Goal: Navigation & Orientation: Find specific page/section

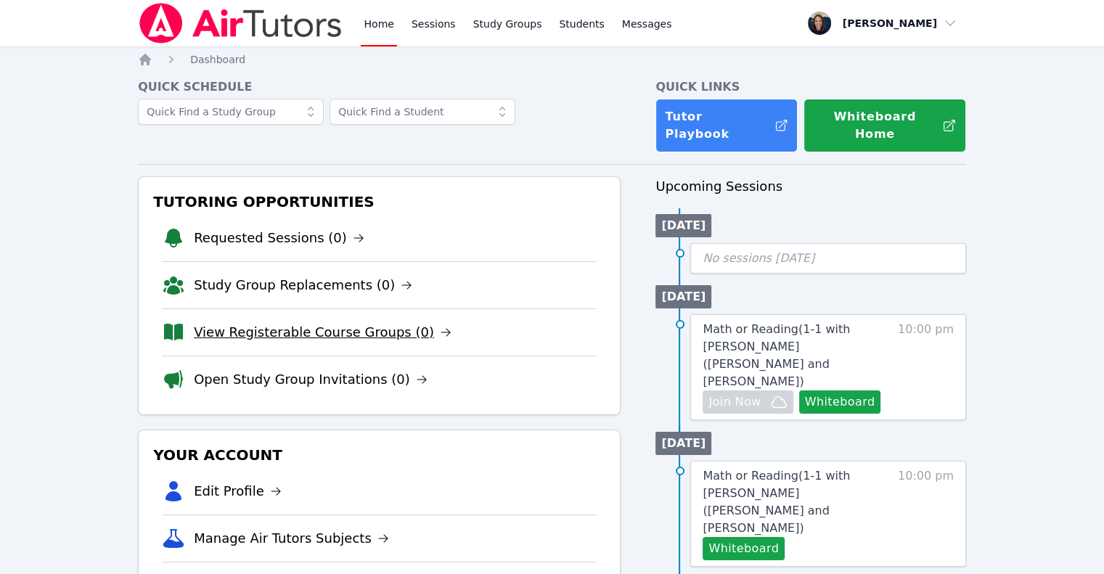
click at [288, 322] on link "View Registerable Course Groups (0)" at bounding box center [323, 332] width 258 height 20
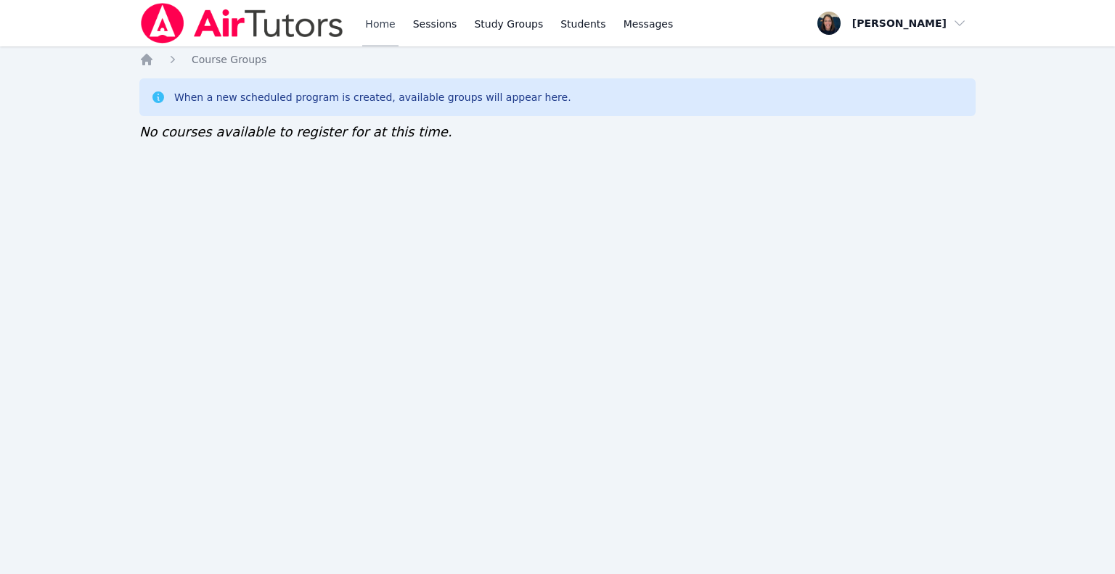
click at [387, 26] on link "Home" at bounding box center [380, 23] width 36 height 46
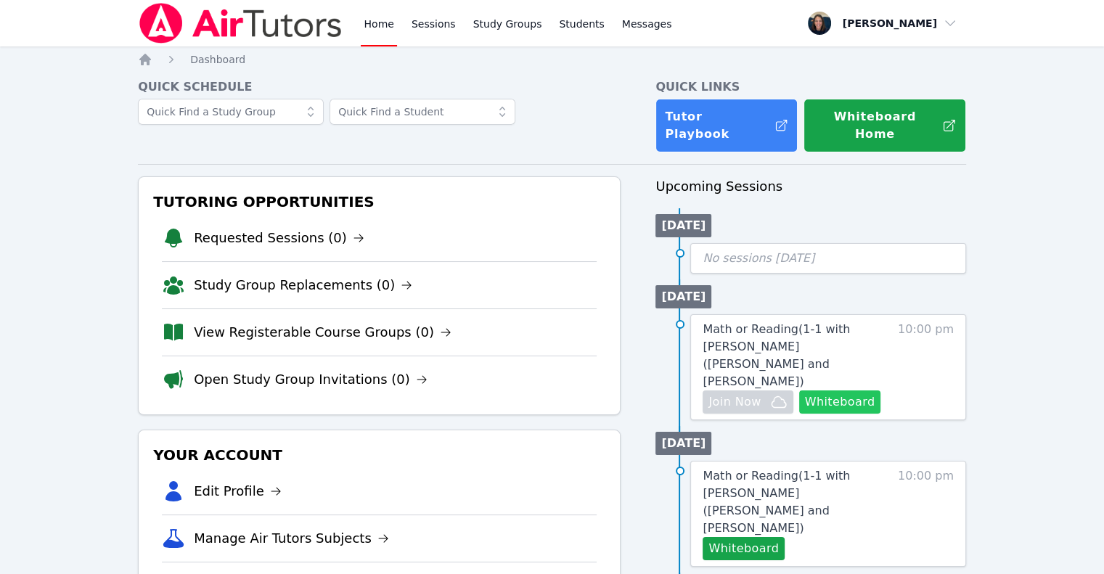
click at [855, 391] on button "Whiteboard" at bounding box center [840, 402] width 82 height 23
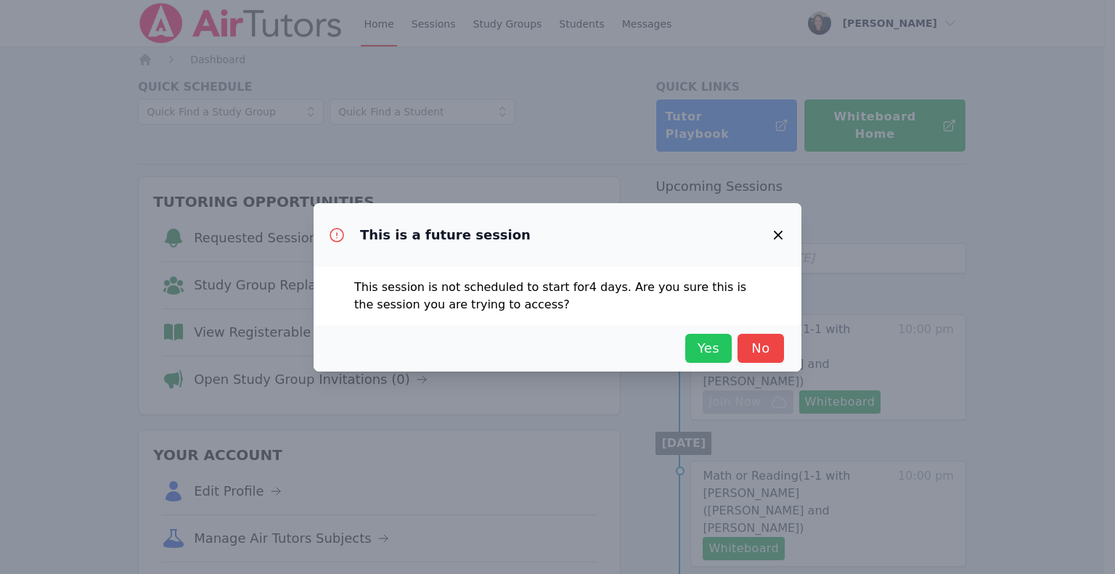
click at [694, 351] on span "Yes" at bounding box center [709, 348] width 32 height 20
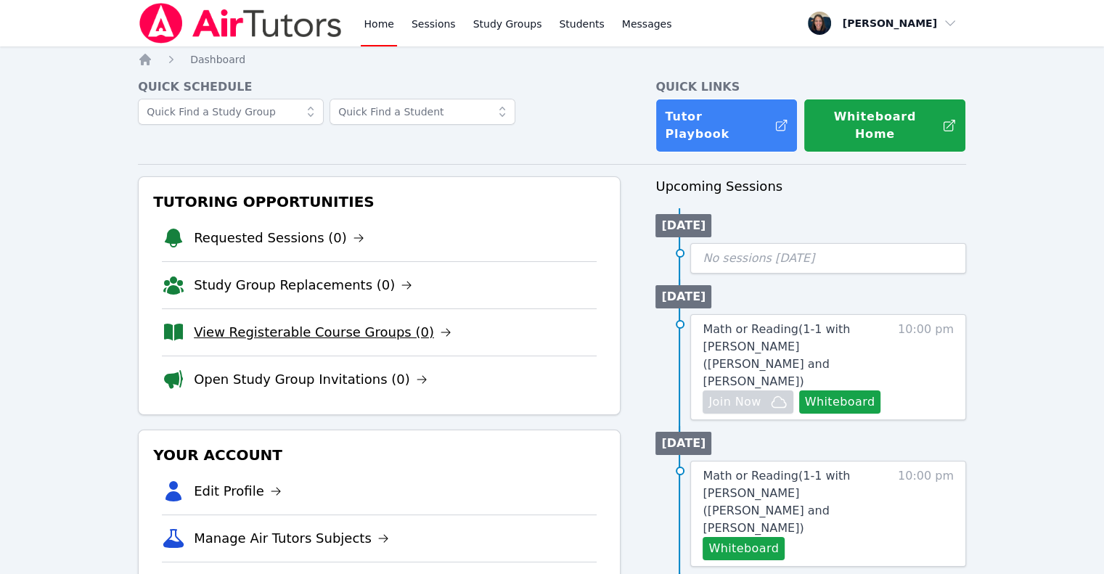
click at [260, 322] on link "View Registerable Course Groups (0)" at bounding box center [323, 332] width 258 height 20
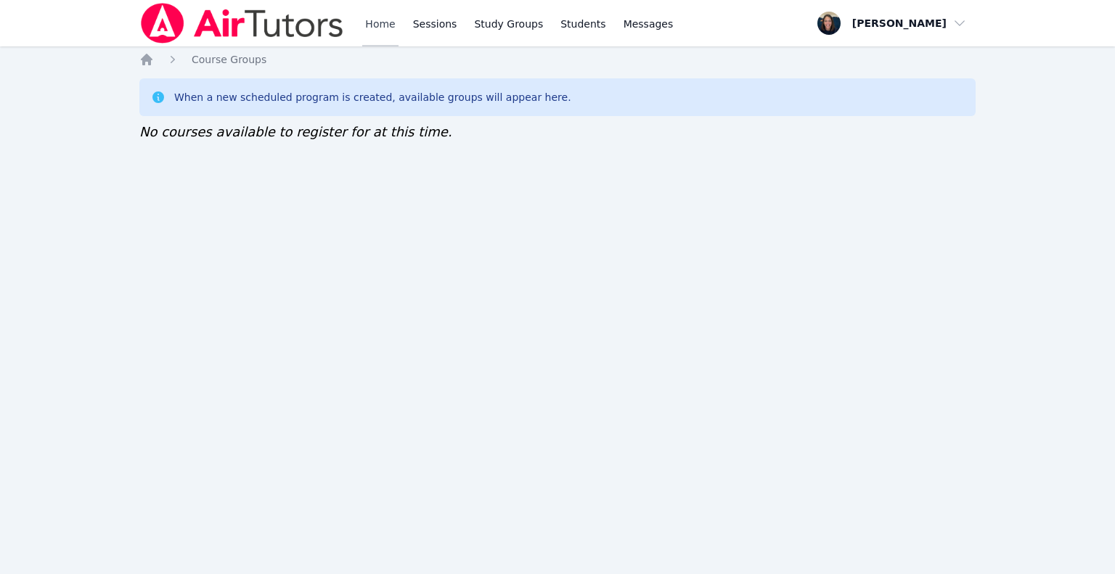
click at [378, 30] on link "Home" at bounding box center [380, 23] width 36 height 46
